Goal: Task Accomplishment & Management: Manage account settings

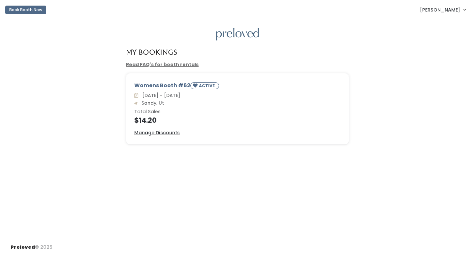
click at [176, 88] on div "Womens Booth #62 ACTIVE" at bounding box center [237, 87] width 206 height 10
click at [163, 90] on div "Womens Booth #62 ACTIVE" at bounding box center [237, 87] width 206 height 10
click at [158, 132] on u "Manage Discounts" at bounding box center [156, 133] width 45 height 7
click at [457, 10] on span "[PERSON_NAME]" at bounding box center [439, 9] width 40 height 7
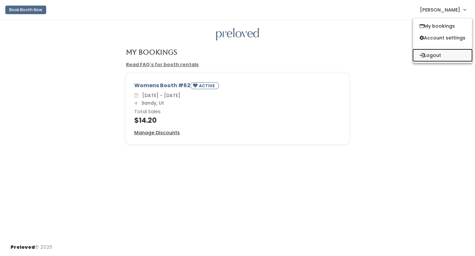
click at [427, 57] on button "Logout" at bounding box center [442, 55] width 59 height 12
